Goal: Task Accomplishment & Management: Use online tool/utility

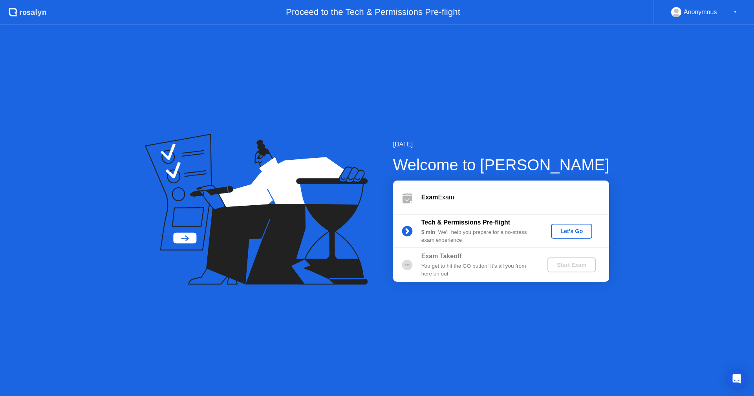
click at [568, 234] on div "Let's Go" at bounding box center [571, 231] width 35 height 6
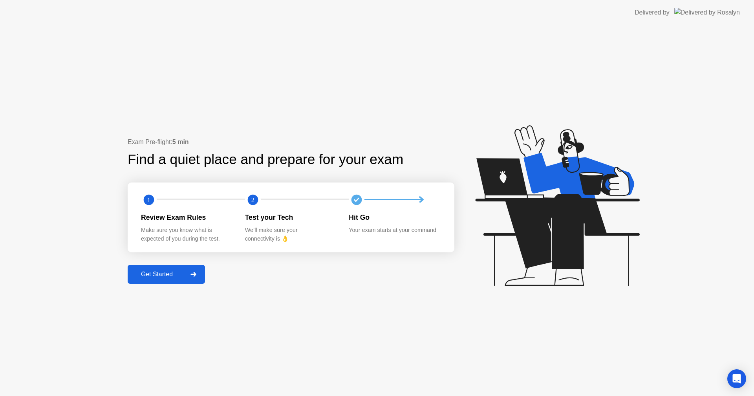
click at [194, 276] on icon at bounding box center [193, 274] width 6 height 5
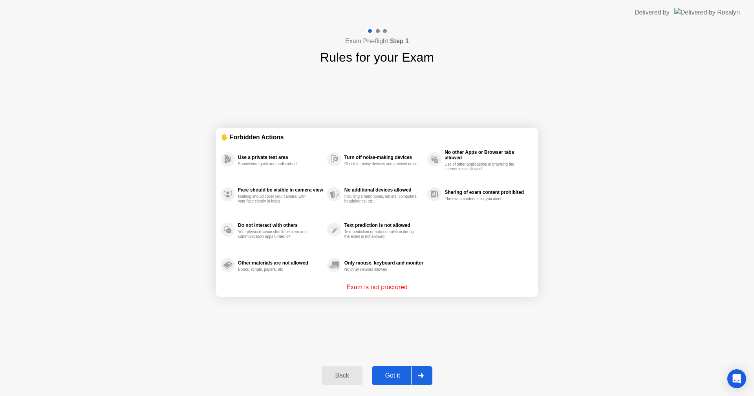
click at [410, 379] on div "Got it" at bounding box center [392, 375] width 37 height 7
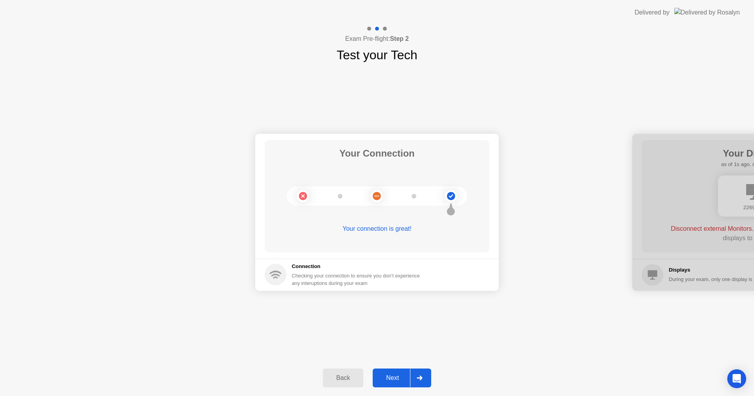
click at [408, 380] on div "Next" at bounding box center [392, 378] width 35 height 7
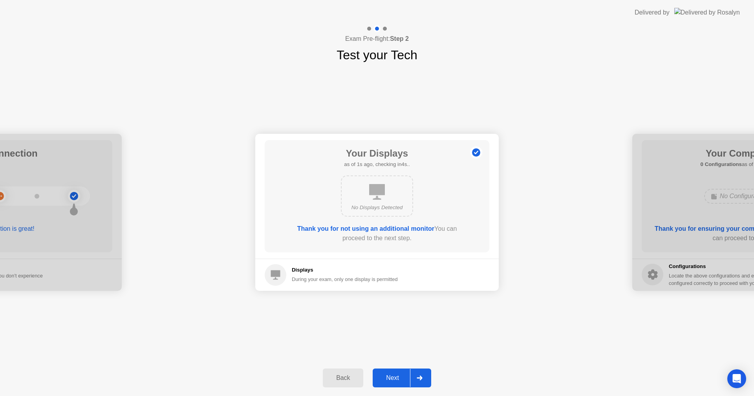
click at [423, 386] on div at bounding box center [419, 378] width 19 height 18
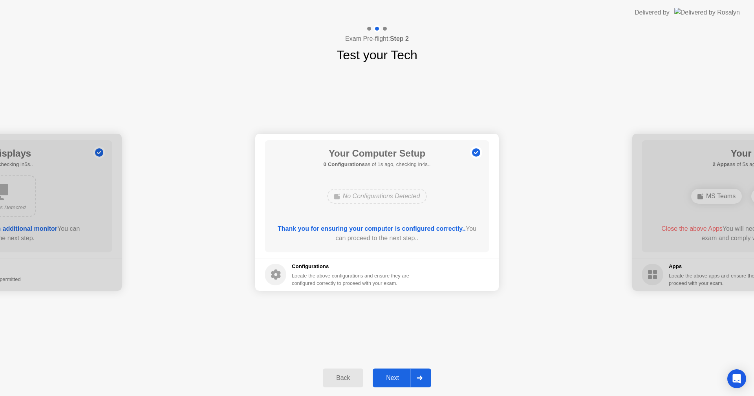
click at [418, 379] on icon at bounding box center [420, 378] width 6 height 5
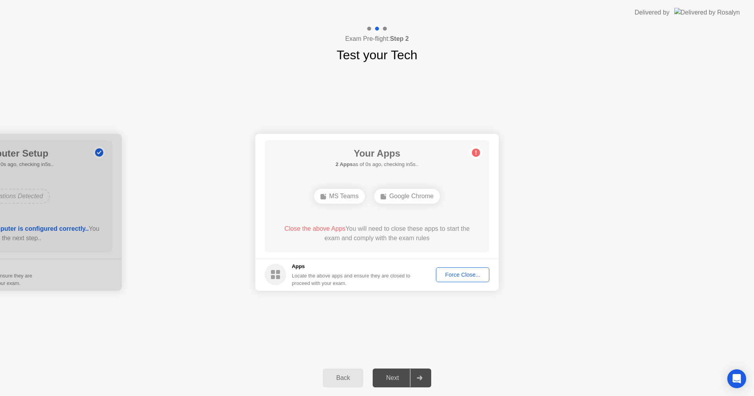
click at [453, 275] on div "Force Close..." at bounding box center [463, 275] width 48 height 6
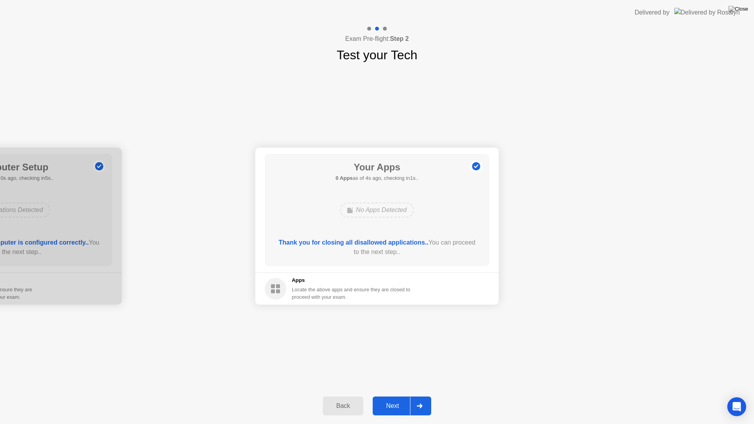
click at [421, 396] on icon at bounding box center [419, 406] width 5 height 5
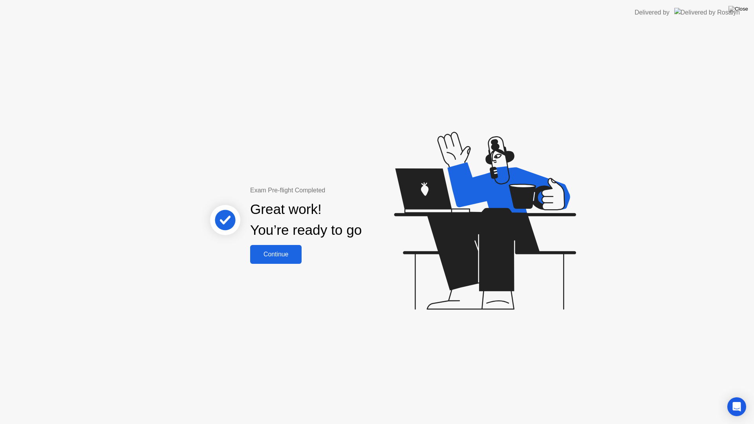
click at [272, 256] on div "Continue" at bounding box center [276, 254] width 47 height 7
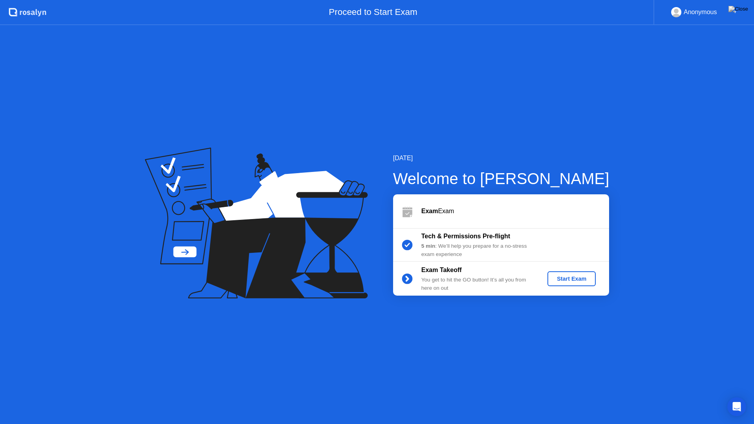
click at [572, 284] on button "Start Exam" at bounding box center [572, 278] width 48 height 15
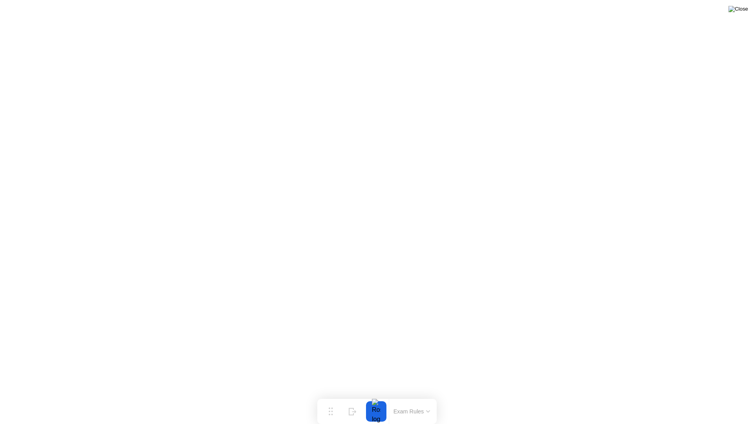
click at [744, 7] on img at bounding box center [739, 9] width 20 height 6
click at [744, 9] on img at bounding box center [739, 9] width 20 height 6
